Goal: Transaction & Acquisition: Purchase product/service

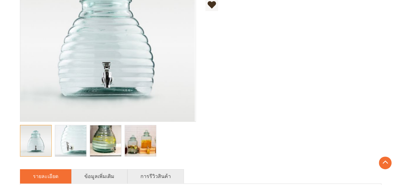
scroll to position [190, 0]
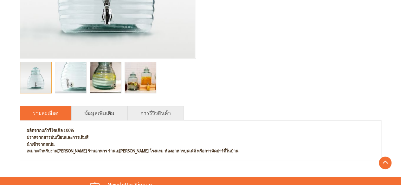
click at [78, 79] on img "juice dispenser, beverage dispenser, Spigot Juice Dispenser, drink dispenser, g…" at bounding box center [70, 77] width 31 height 47
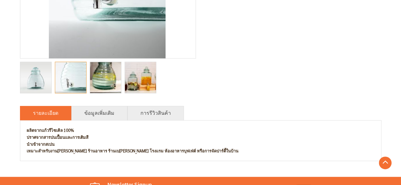
click at [106, 77] on img "juice dispenser, beverage dispenser, Spigot Juice Dispenser, drink dispenser, g…" at bounding box center [105, 77] width 31 height 47
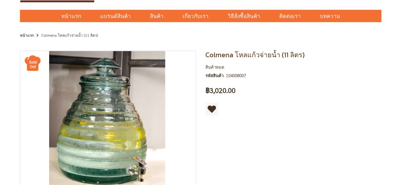
scroll to position [32, 0]
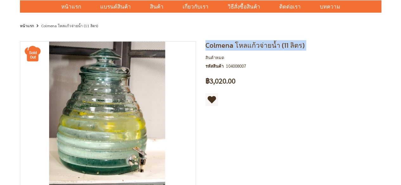
drag, startPoint x: 207, startPoint y: 45, endPoint x: 272, endPoint y: 52, distance: 65.3
click at [272, 52] on div "Colmena โหลแก้วจ่ายน้ำ (11 ลิตร) สินค้าหมด รหัสสินค้า 104008007 เป็นคนแรกที่รีว…" at bounding box center [291, 77] width 181 height 72
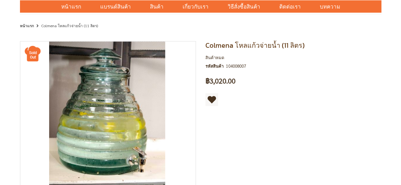
drag, startPoint x: 325, startPoint y: 105, endPoint x: 328, endPoint y: 107, distance: 3.6
click at [327, 107] on div "Colmena โหลแก้วจ่ายน้ำ (11 ลิตร) สินค้าหมด รหัสสินค้า 104008007 เป็นคนแรกที่รีว…" at bounding box center [291, 77] width 181 height 72
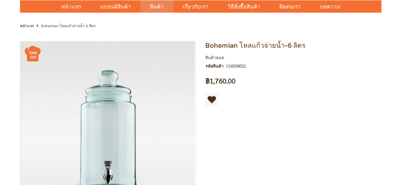
scroll to position [63, 0]
